Goal: Find specific page/section: Find specific page/section

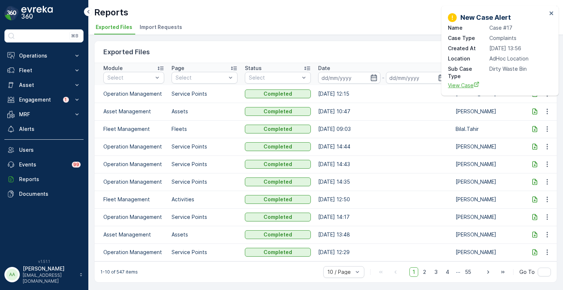
click at [461, 81] on span "View Case" at bounding box center [497, 85] width 99 height 8
click at [27, 99] on p "Engagement" at bounding box center [44, 99] width 50 height 7
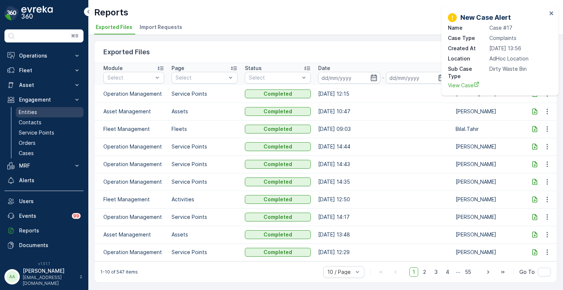
click at [29, 112] on p "Entities" at bounding box center [28, 112] width 18 height 7
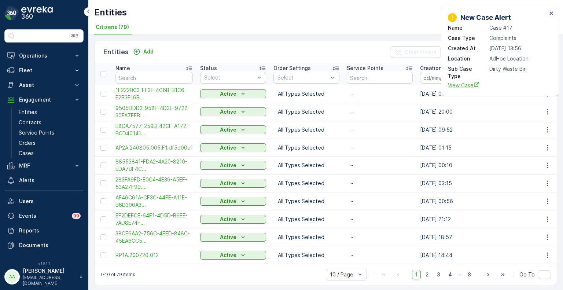
click at [460, 81] on span "View Case" at bounding box center [497, 85] width 99 height 8
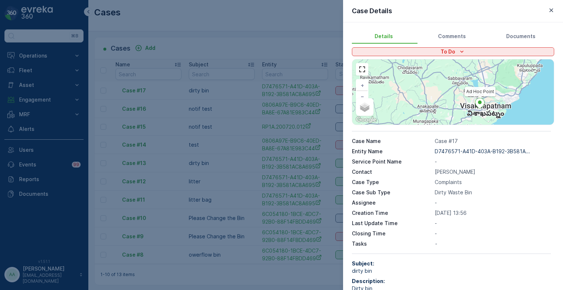
click at [458, 36] on span "Comments" at bounding box center [452, 36] width 29 height 7
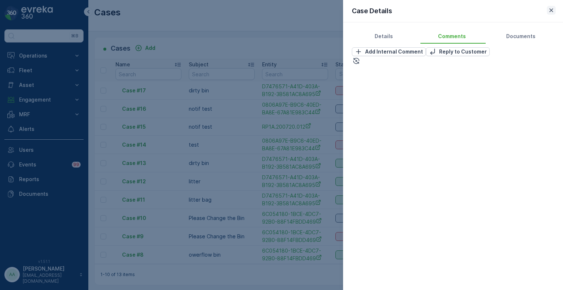
click at [552, 9] on icon "button" at bounding box center [551, 10] width 7 height 7
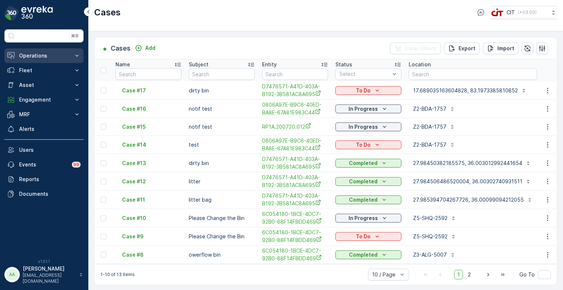
click at [32, 53] on p "Operations" at bounding box center [44, 55] width 50 height 7
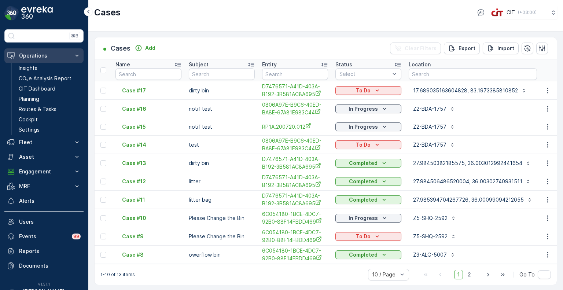
click at [32, 58] on p "Operations" at bounding box center [44, 55] width 50 height 7
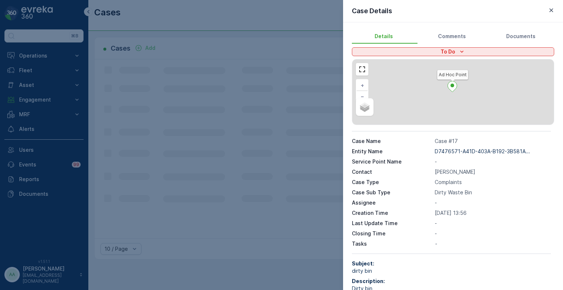
click at [40, 100] on div at bounding box center [281, 145] width 563 height 290
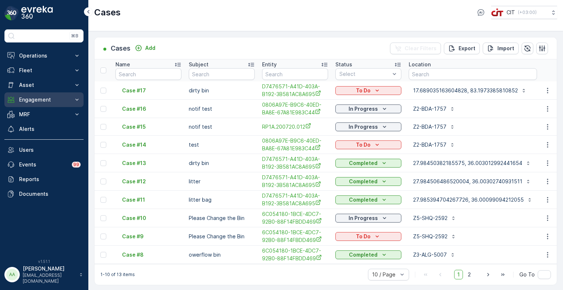
click at [37, 104] on button "Engagement" at bounding box center [43, 99] width 79 height 15
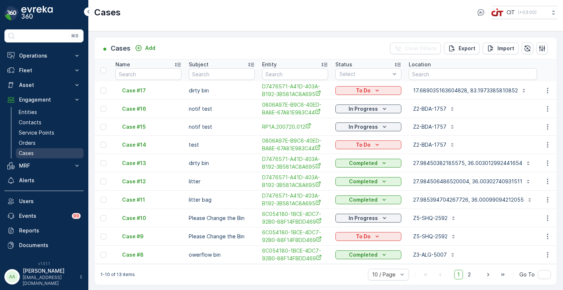
click at [33, 152] on p "Cases" at bounding box center [26, 153] width 15 height 7
